Goal: Task Accomplishment & Management: Manage account settings

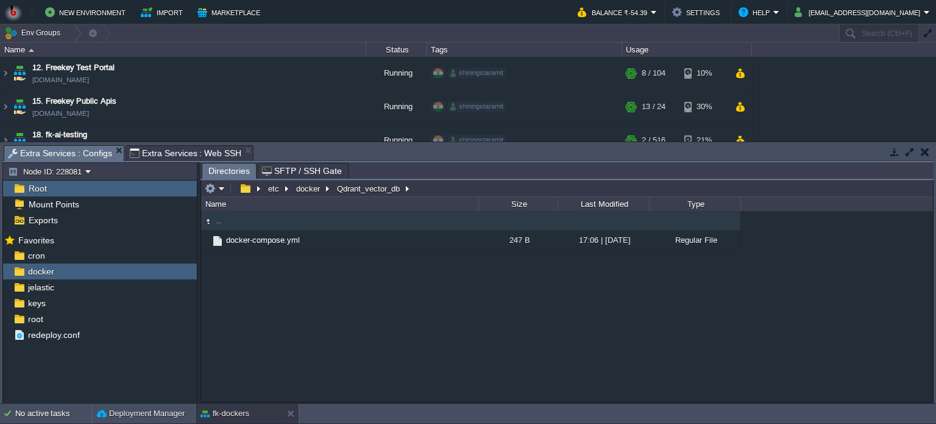
scroll to position [193, 0]
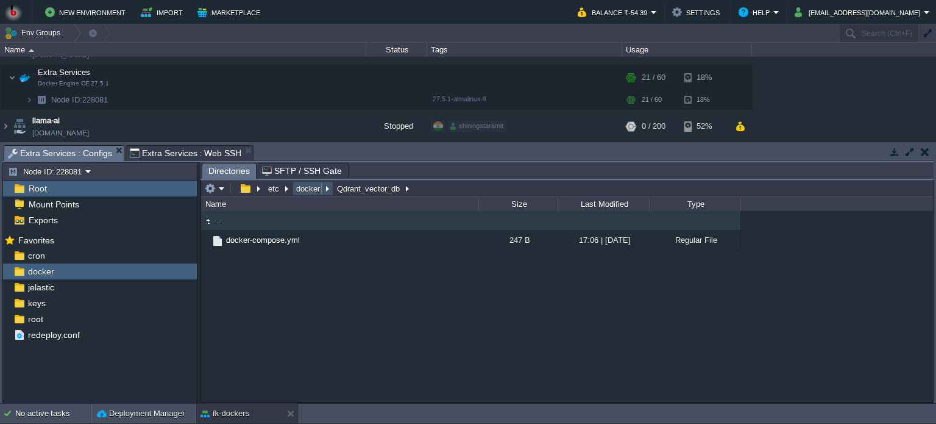
click at [302, 187] on button "docker" at bounding box center [308, 188] width 29 height 11
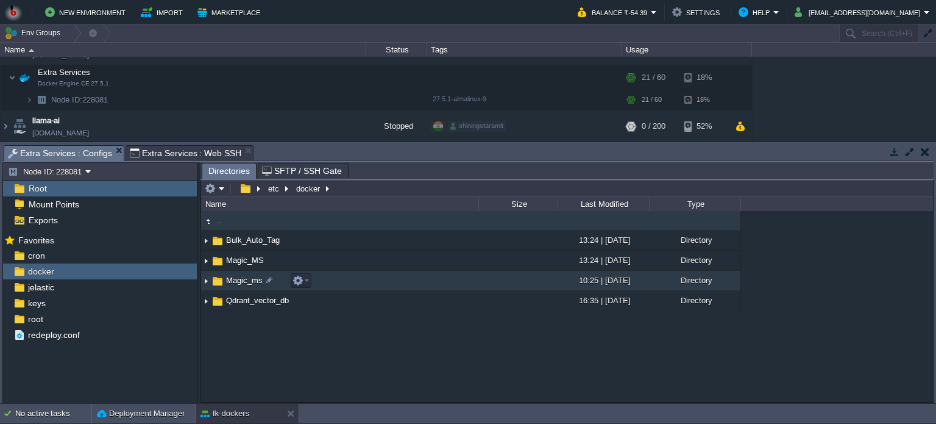
click at [290, 383] on div ".. Bulk_Auto_Tag 13:24 | [DATE] Directory Magic_MS 13:24 | [DATE] Directory Mag…" at bounding box center [567, 306] width 732 height 191
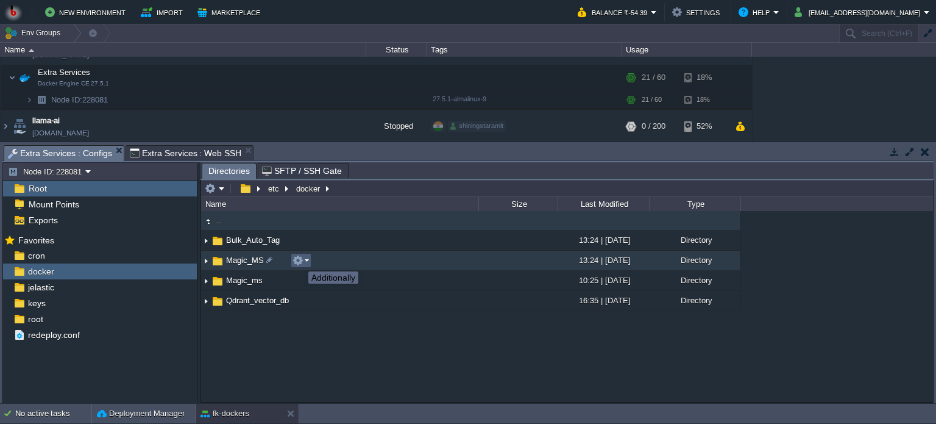
click at [301, 260] on button "button" at bounding box center [298, 260] width 11 height 11
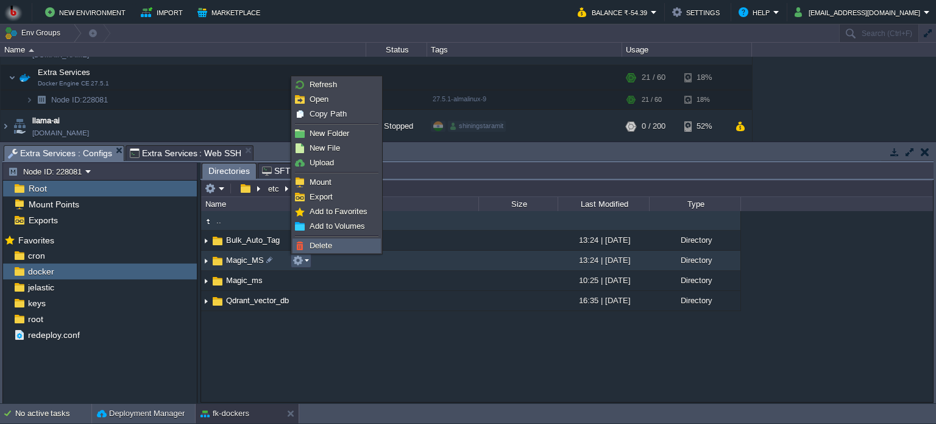
click at [312, 245] on span "Delete" at bounding box center [321, 245] width 23 height 9
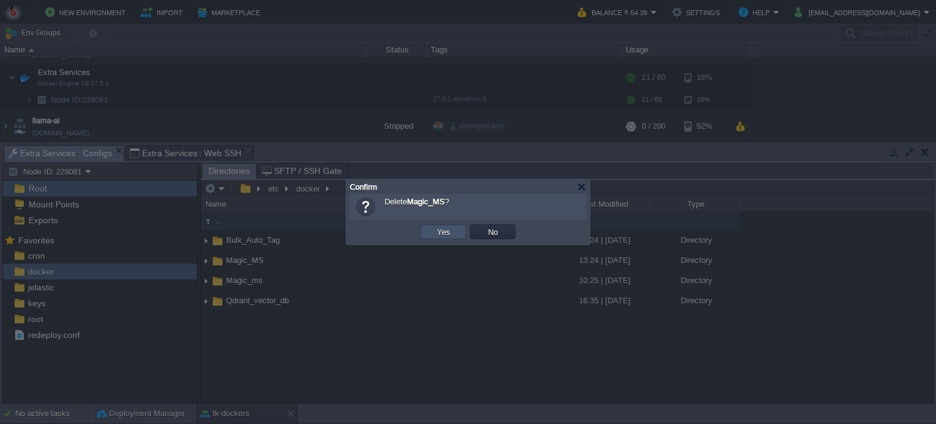
click at [440, 235] on button "Yes" at bounding box center [443, 231] width 21 height 11
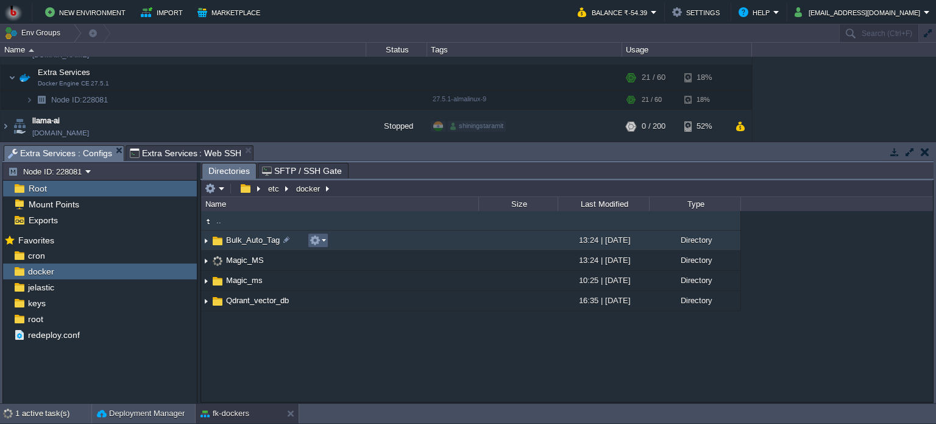
click at [321, 240] on em at bounding box center [318, 240] width 16 height 11
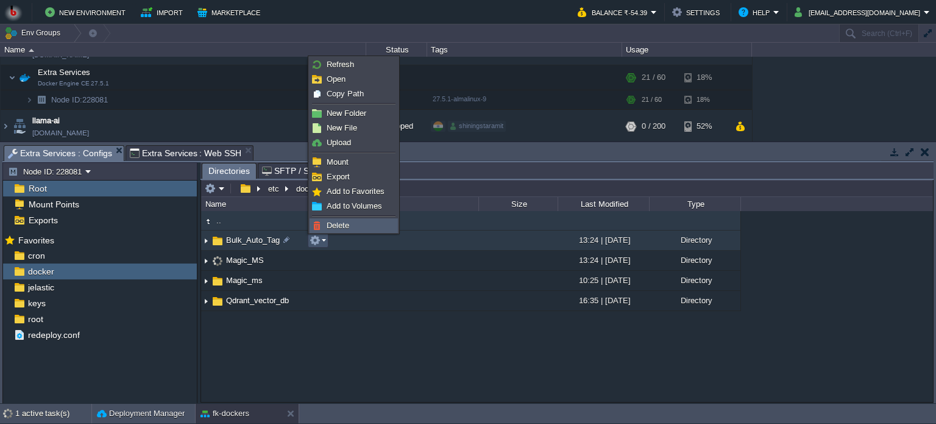
click at [329, 224] on span "Delete" at bounding box center [338, 225] width 23 height 9
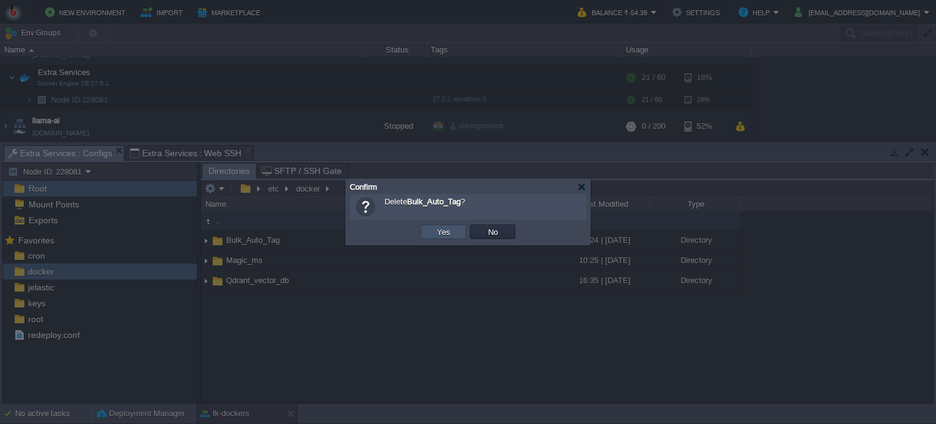
click at [433, 233] on button "Yes" at bounding box center [443, 231] width 21 height 11
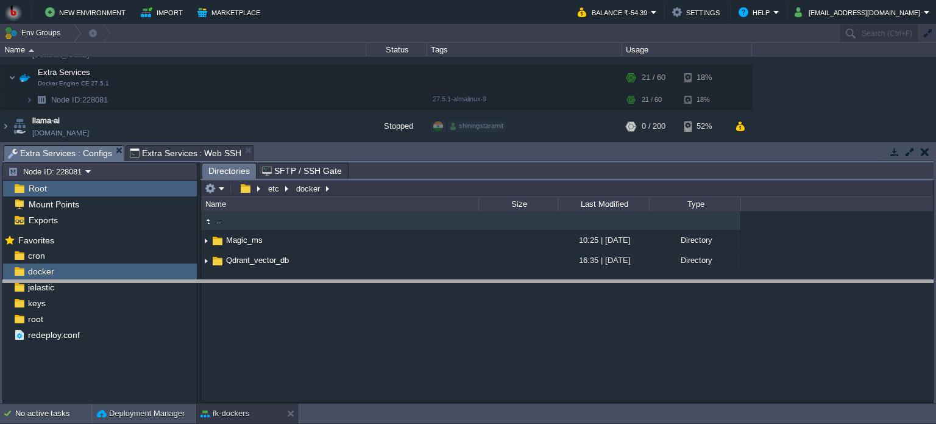
drag, startPoint x: 280, startPoint y: 151, endPoint x: 280, endPoint y: 288, distance: 137.2
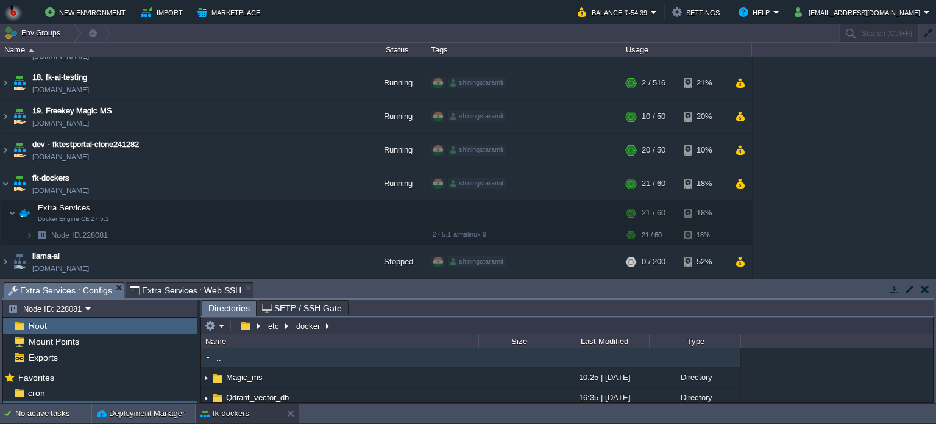
scroll to position [56, 0]
click at [283, 186] on button "button" at bounding box center [281, 184] width 11 height 11
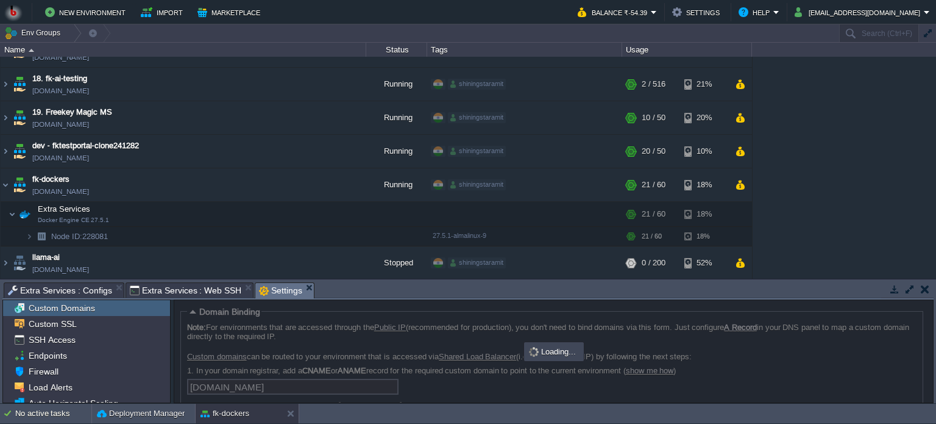
scroll to position [71, 0]
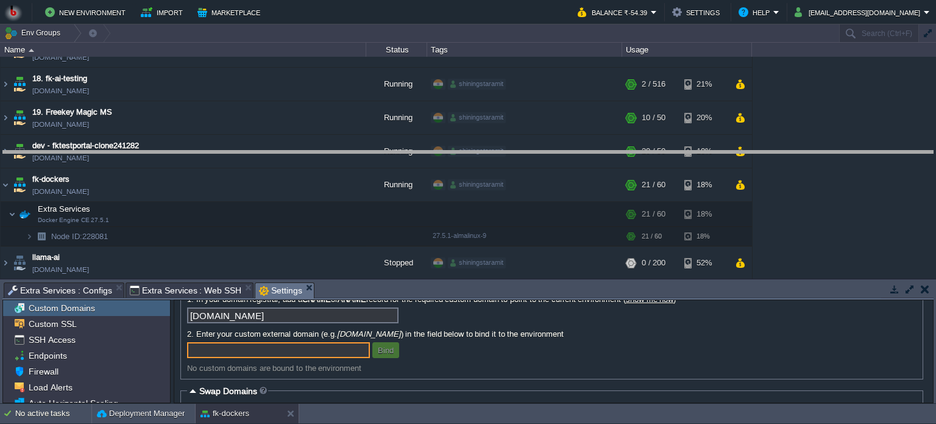
drag, startPoint x: 426, startPoint y: 292, endPoint x: 431, endPoint y: 159, distance: 133.0
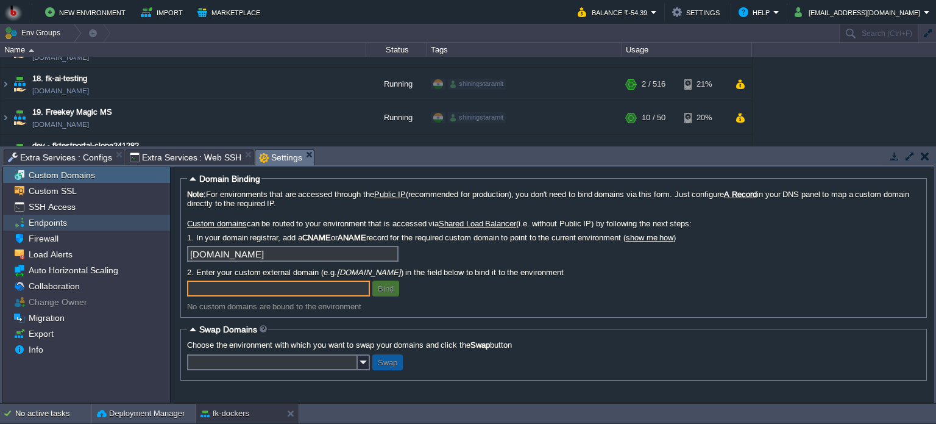
click at [66, 221] on span "Endpoints" at bounding box center [47, 222] width 43 height 11
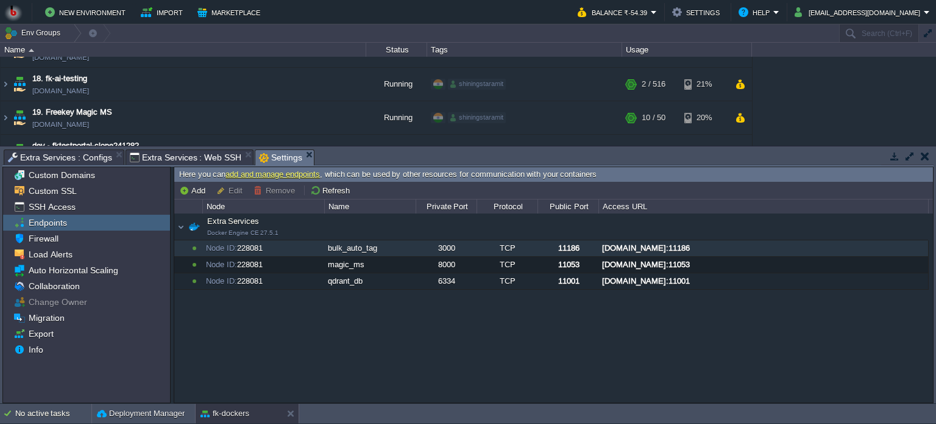
click at [473, 247] on div "3000" at bounding box center [446, 248] width 60 height 16
click at [351, 325] on div "Extra Services Docker Engine CE 27.5.1 Extra Services Docker Engine CE 27.5.1 N…" at bounding box center [553, 308] width 759 height 190
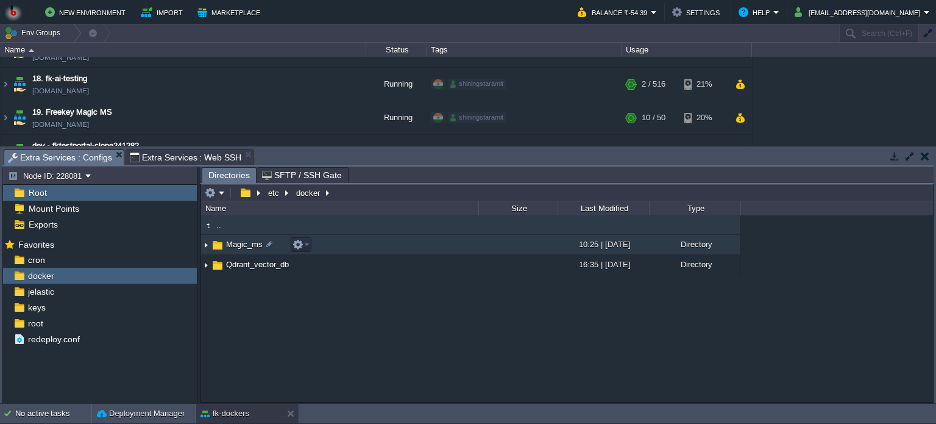
click at [267, 331] on div ".. Magic_ms 10:25 | [DATE] Directory Qdrant_vector_db 16:35 | [DATE] Directory" at bounding box center [567, 308] width 732 height 187
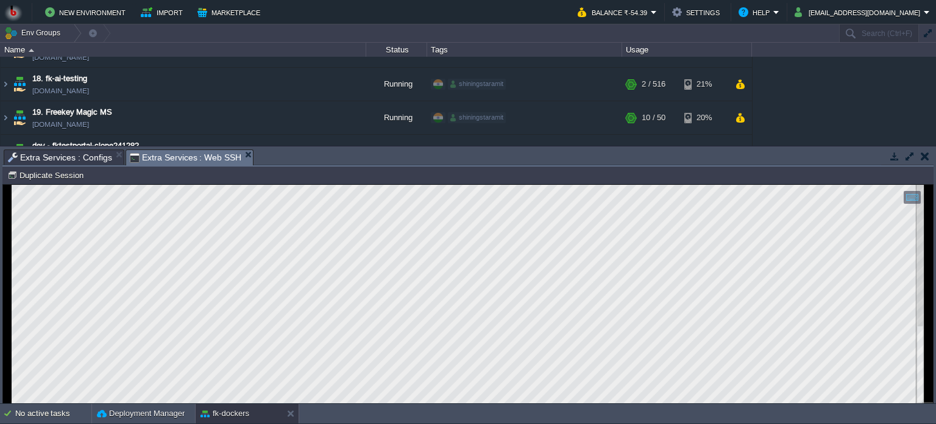
click at [181, 157] on span "Extra Services : Web SSH" at bounding box center [186, 157] width 112 height 15
